Goal: Information Seeking & Learning: Learn about a topic

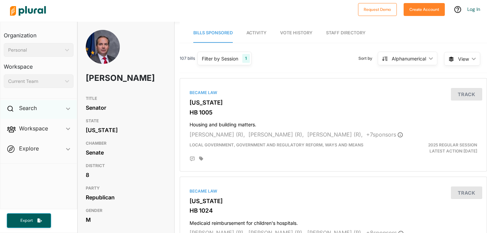
click at [39, 108] on div "Search ic_keyboard_arrow_down" at bounding box center [38, 109] width 77 height 18
click at [9, 107] on icon at bounding box center [10, 109] width 6 height 6
click at [31, 8] on img at bounding box center [28, 11] width 48 height 24
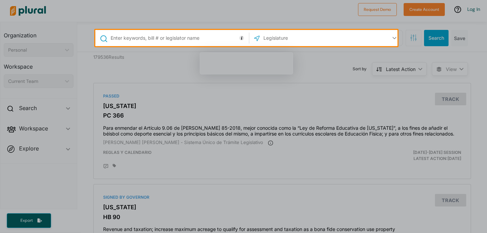
click at [177, 42] on input "text" at bounding box center [178, 38] width 137 height 13
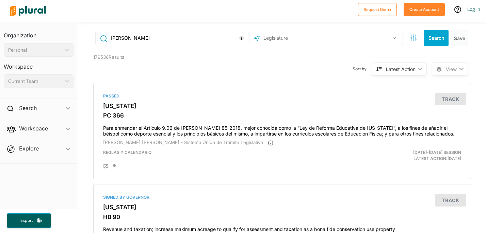
type input "[PERSON_NAME]"
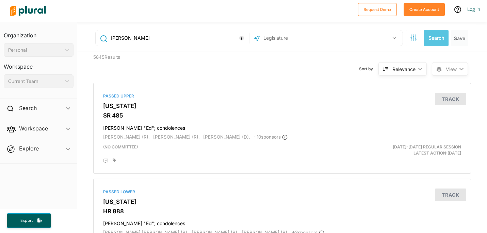
click at [390, 40] on button "button" at bounding box center [394, 38] width 13 height 13
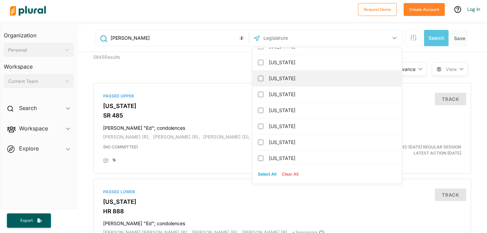
scroll to position [195, 0]
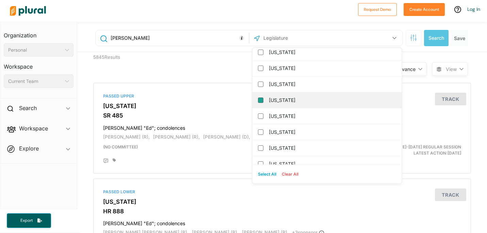
click at [258, 99] on input "[US_STATE]" at bounding box center [260, 100] width 5 height 5
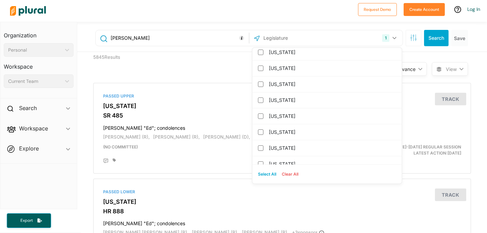
click at [432, 36] on button "Search" at bounding box center [436, 38] width 24 height 16
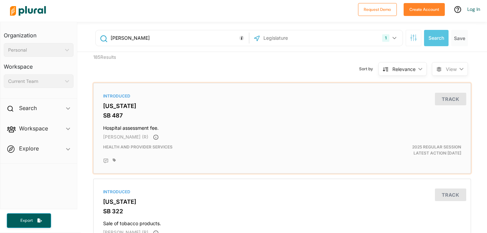
click at [108, 109] on h3 "[US_STATE]" at bounding box center [282, 106] width 358 height 7
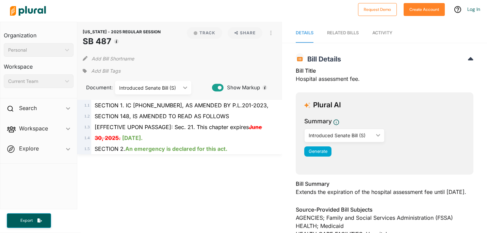
scroll to position [141, 0]
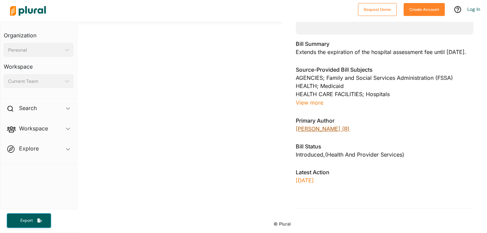
click at [319, 132] on link "[PERSON_NAME] (R)" at bounding box center [322, 128] width 54 height 7
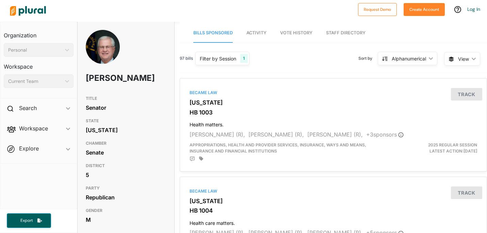
click at [39, 8] on img at bounding box center [28, 11] width 48 height 24
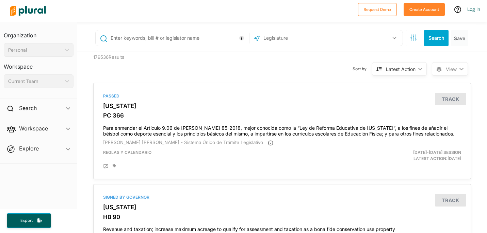
click at [144, 38] on input "text" at bounding box center [178, 38] width 137 height 13
type input "[PERSON_NAME]"
click at [330, 37] on input "text" at bounding box center [298, 38] width 73 height 13
click at [391, 36] on button "button" at bounding box center [394, 38] width 13 height 13
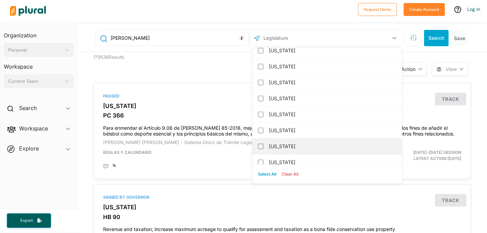
scroll to position [174, 0]
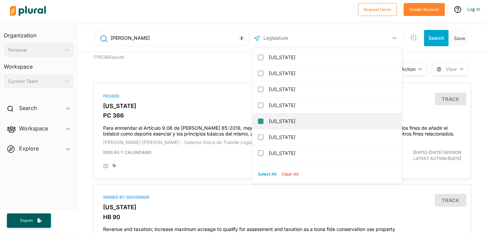
click at [258, 122] on input "[US_STATE]" at bounding box center [260, 121] width 5 height 5
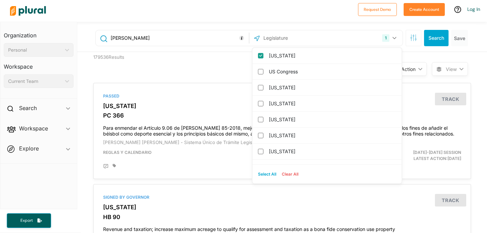
click at [428, 37] on button "Search" at bounding box center [436, 38] width 24 height 16
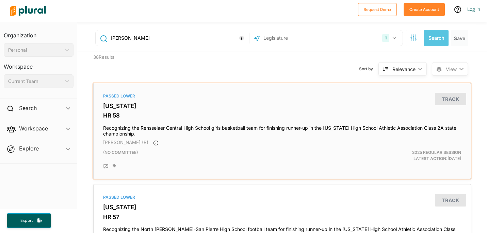
click at [108, 111] on div "Passed Lower [US_STATE] HR 58 Recognizing the Rensselaer Central High School gi…" at bounding box center [281, 131] width 371 height 90
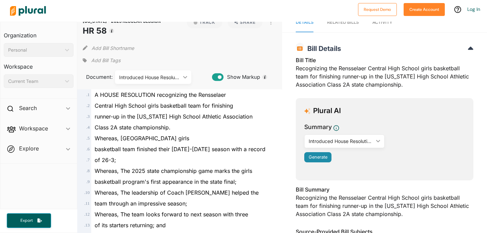
scroll to position [135, 0]
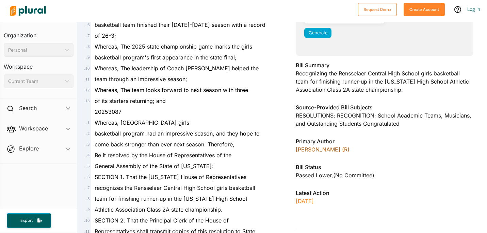
click at [312, 149] on link "[PERSON_NAME] (R)" at bounding box center [322, 149] width 54 height 7
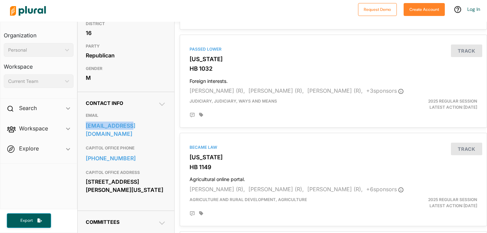
scroll to position [82, 0]
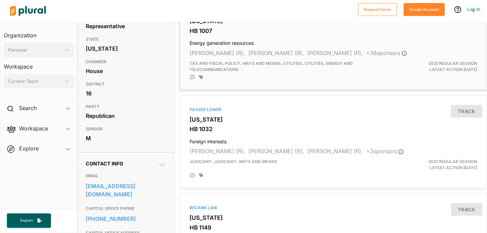
click at [203, 28] on h3 "HB 1007" at bounding box center [332, 31] width 287 height 7
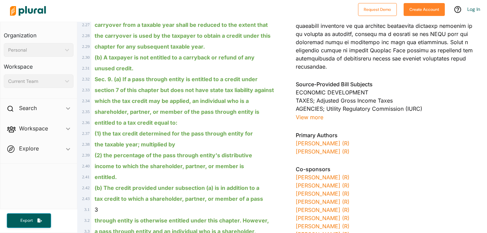
scroll to position [978, 0]
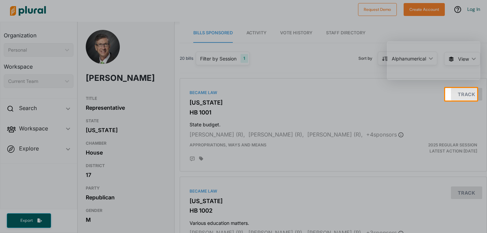
click at [152, 138] on div at bounding box center [243, 167] width 487 height 133
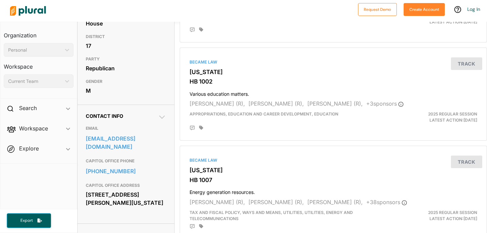
scroll to position [196, 0]
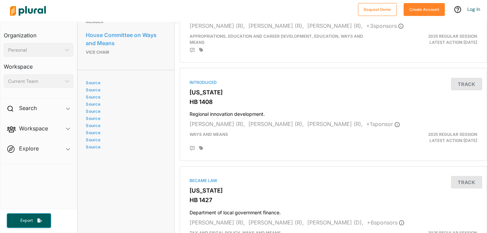
scroll to position [179, 0]
